Goal: Task Accomplishment & Management: Complete application form

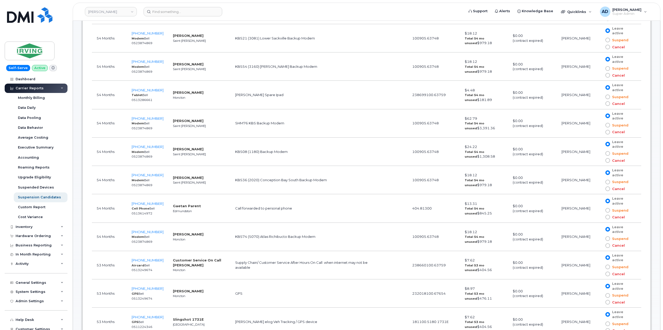
scroll to position [363, 0]
click at [101, 10] on link "JD Irving" at bounding box center [111, 11] width 52 height 9
click at [106, 24] on input "Canada tire" at bounding box center [124, 24] width 68 height 9
type input "Canadian tire"
click at [124, 50] on span "Canadian Tire Corporation" at bounding box center [112, 48] width 44 height 5
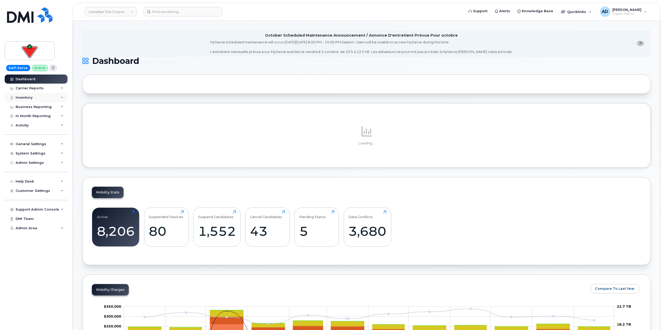
click at [44, 98] on div "Inventory" at bounding box center [36, 97] width 63 height 9
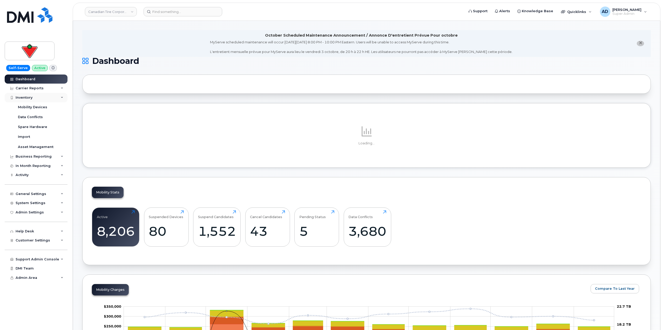
click at [39, 96] on div "Inventory" at bounding box center [36, 97] width 63 height 9
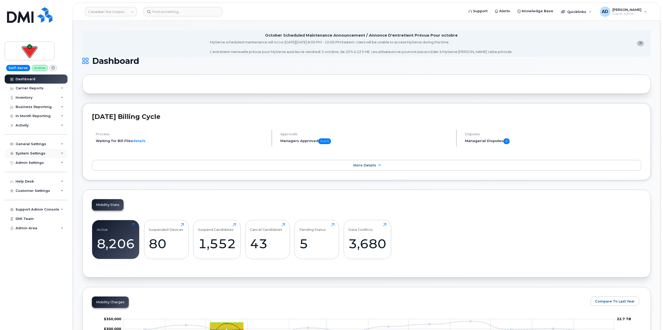
click at [42, 150] on div "System Settings" at bounding box center [36, 153] width 63 height 9
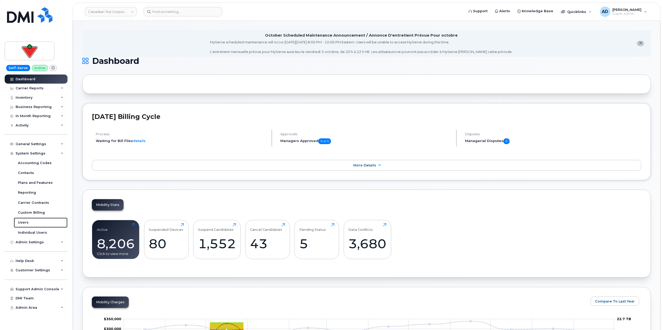
click at [29, 220] on link "Users" at bounding box center [41, 222] width 54 height 10
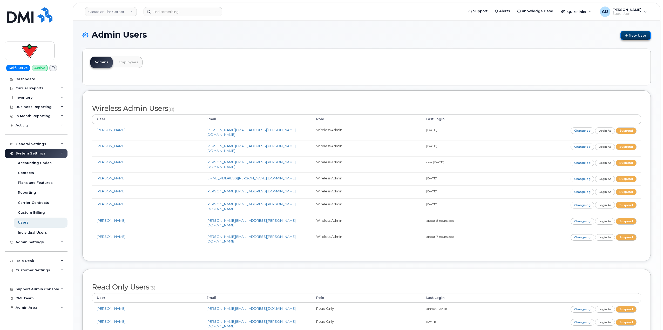
click at [639, 33] on link "New User" at bounding box center [635, 36] width 30 height 10
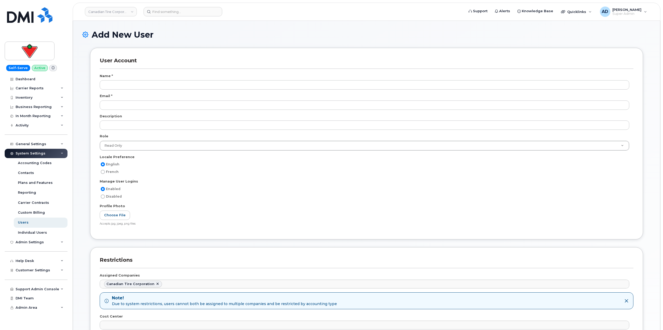
scroll to position [481, 0]
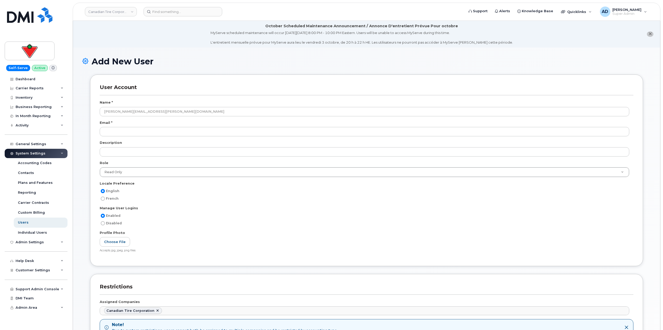
type input "Alpesh.Patel@cantire.com"
click at [241, 105] on div "Name *" at bounding box center [366, 103] width 533 height 7
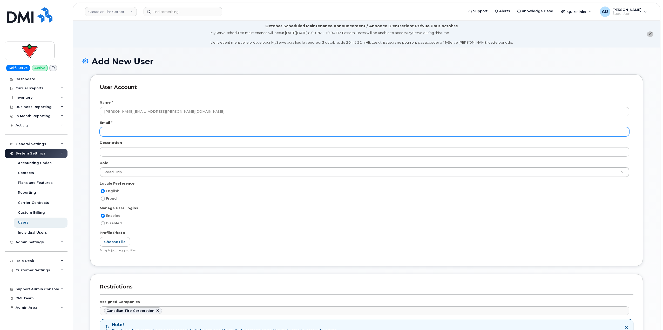
click at [219, 133] on input "email" at bounding box center [364, 131] width 529 height 9
paste input "Alpesh.Patel@cantire.com"
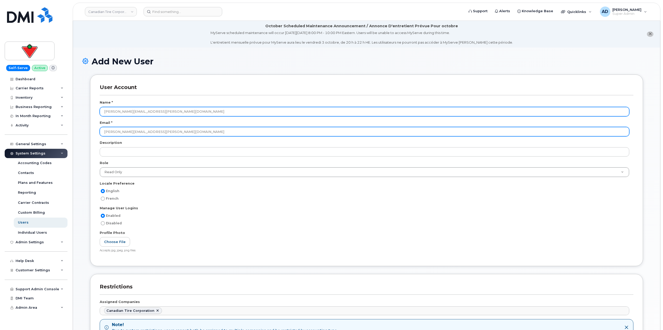
type input "Alpesh.Patel@cantire.com"
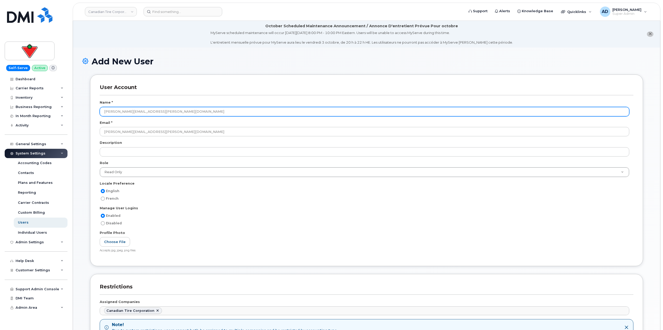
drag, startPoint x: 163, startPoint y: 110, endPoint x: 92, endPoint y: 108, distance: 71.1
click at [92, 108] on div "User Account Name * Alpesh.Patel@cantire.com Email * Alpesh.Patel@cantire.com D…" at bounding box center [366, 169] width 553 height 191
type input "[PERSON_NAME]"
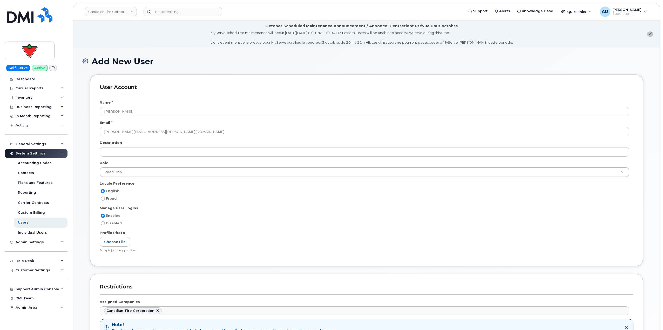
click at [256, 69] on div "Add New User" at bounding box center [366, 65] width 568 height 17
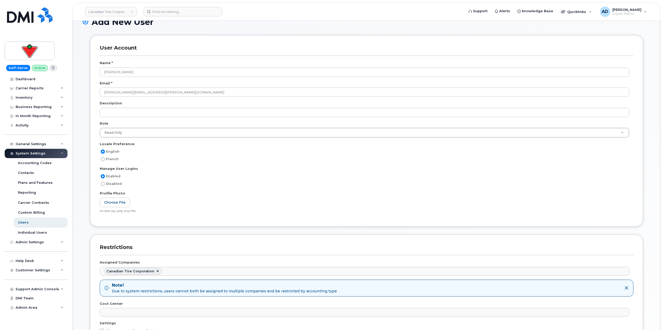
scroll to position [52, 0]
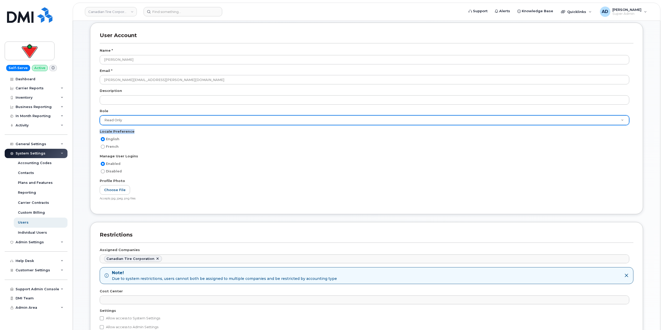
drag, startPoint x: 206, startPoint y: 129, endPoint x: 208, endPoint y: 124, distance: 6.2
click at [206, 127] on div "Name * Alpesh Patel Email * Alpesh.Patel@cantire.com Description Role Read Only…" at bounding box center [366, 126] width 533 height 156
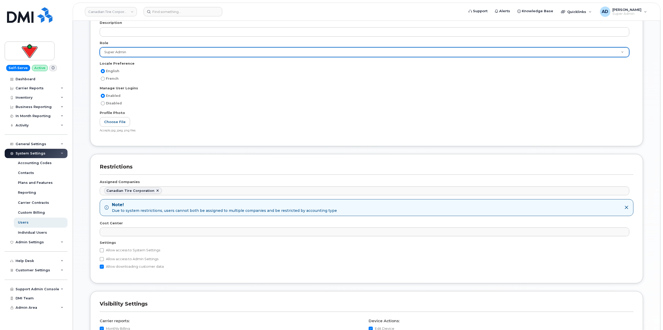
scroll to position [112, 0]
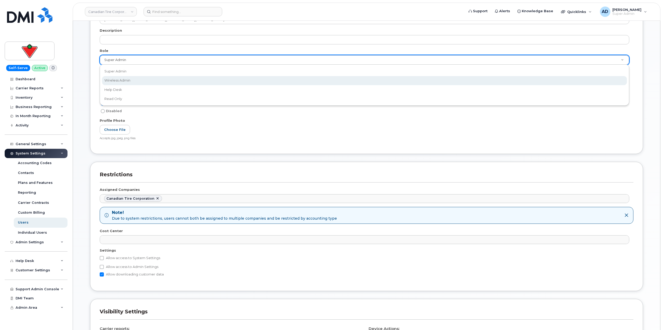
select select "wireless_admin"
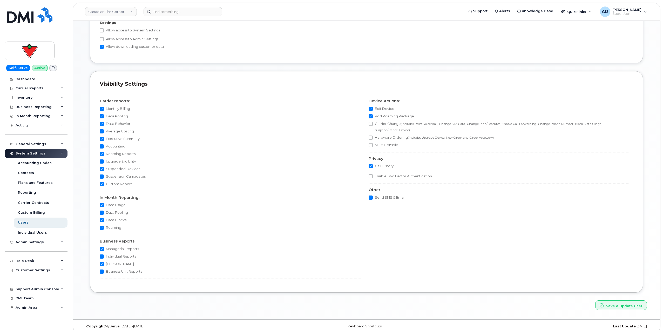
scroll to position [346, 0]
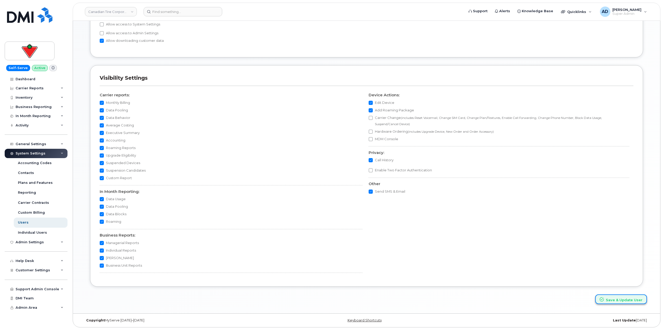
click at [623, 303] on button "Save & Update User" at bounding box center [621, 299] width 52 height 10
